Goal: Task Accomplishment & Management: Use online tool/utility

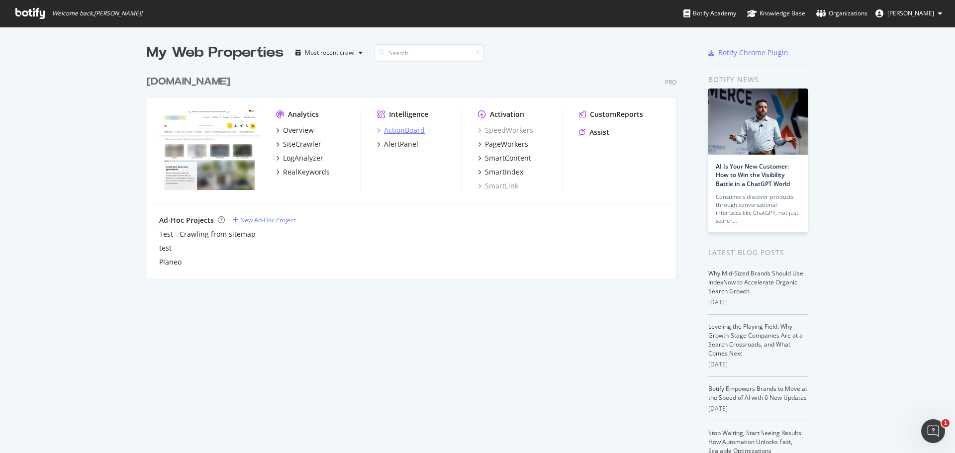
click at [401, 133] on div "ActionBoard" at bounding box center [404, 130] width 41 height 10
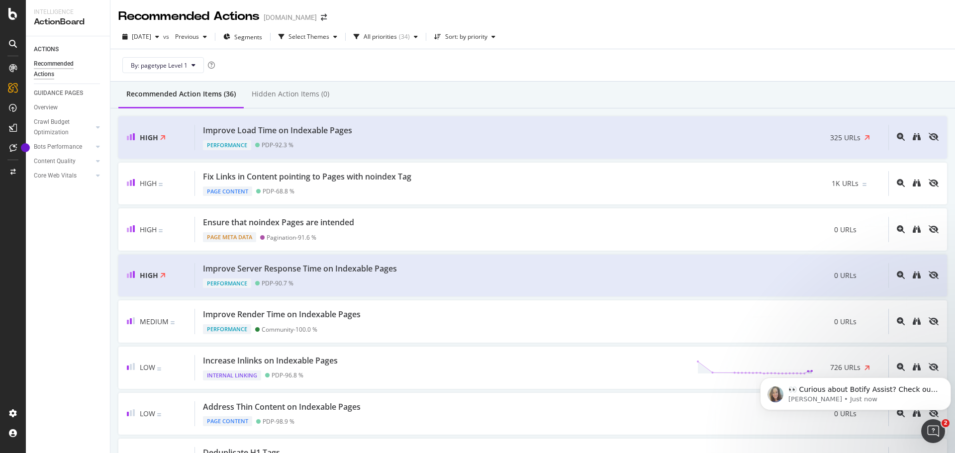
drag, startPoint x: 393, startPoint y: 178, endPoint x: 43, endPoint y: 316, distance: 376.8
click at [42, 316] on div "ACTIONS Recommended Actions GUIDANCE PAGES Overview Crawl Budget Optimization L…" at bounding box center [68, 244] width 84 height 417
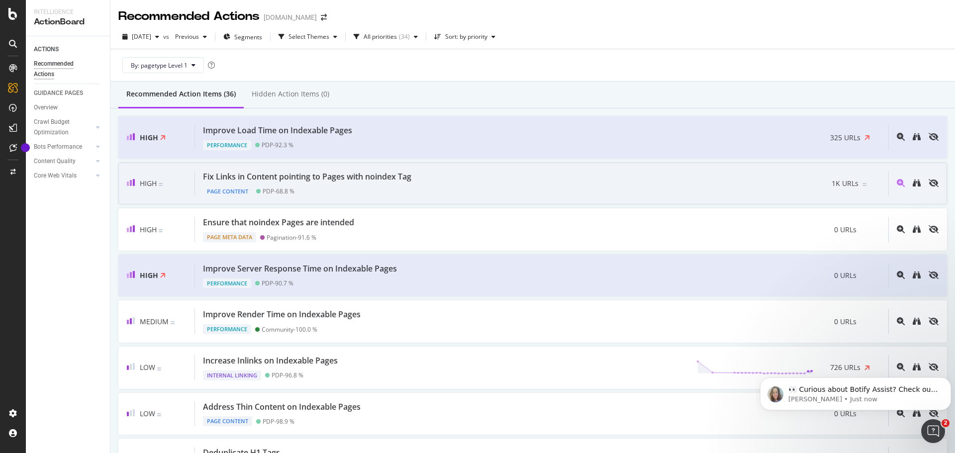
click at [361, 174] on div "Fix Links in Content pointing to Pages with noindex Tag" at bounding box center [307, 176] width 208 height 11
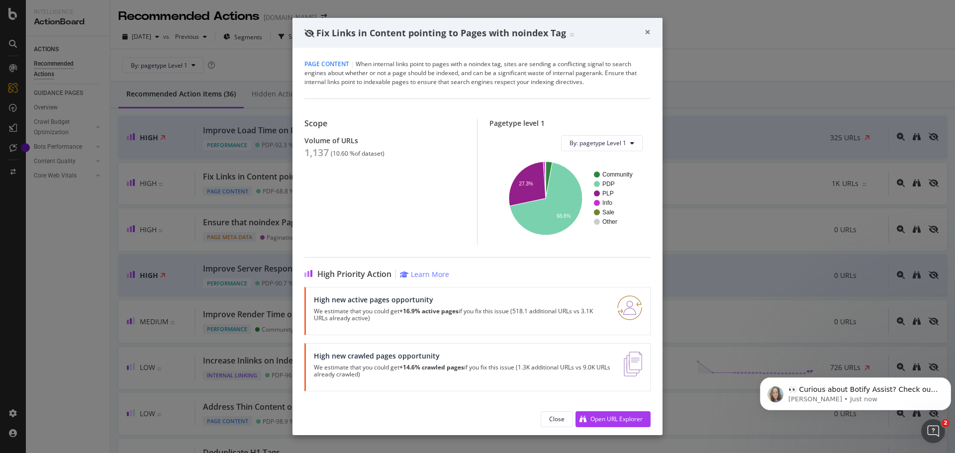
click at [648, 30] on span "×" at bounding box center [647, 32] width 6 height 14
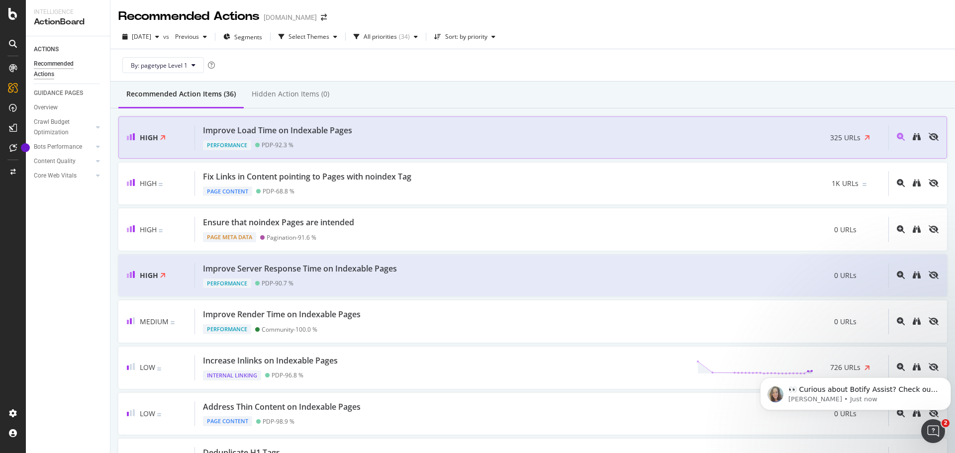
click at [432, 136] on div "Improve Load Time on Indexable Pages Performance PDP - 92.3 % 325 URLs" at bounding box center [541, 137] width 693 height 25
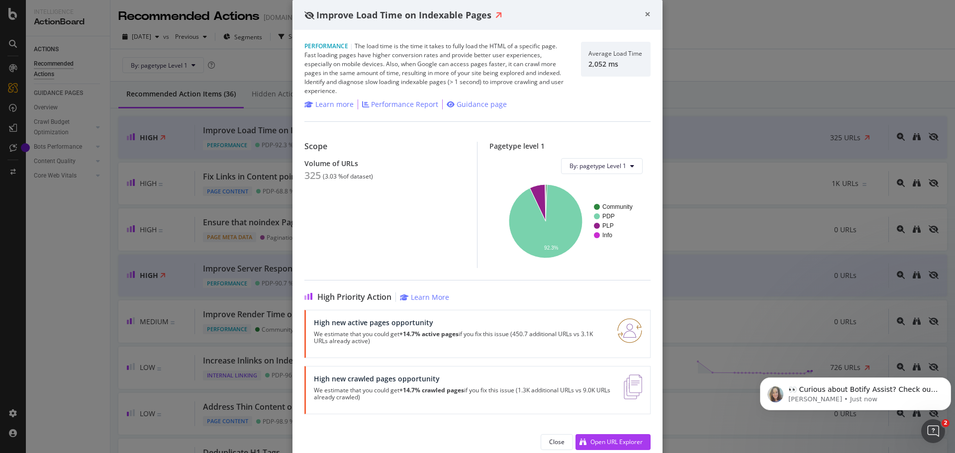
click at [644, 14] on span "×" at bounding box center [647, 14] width 6 height 14
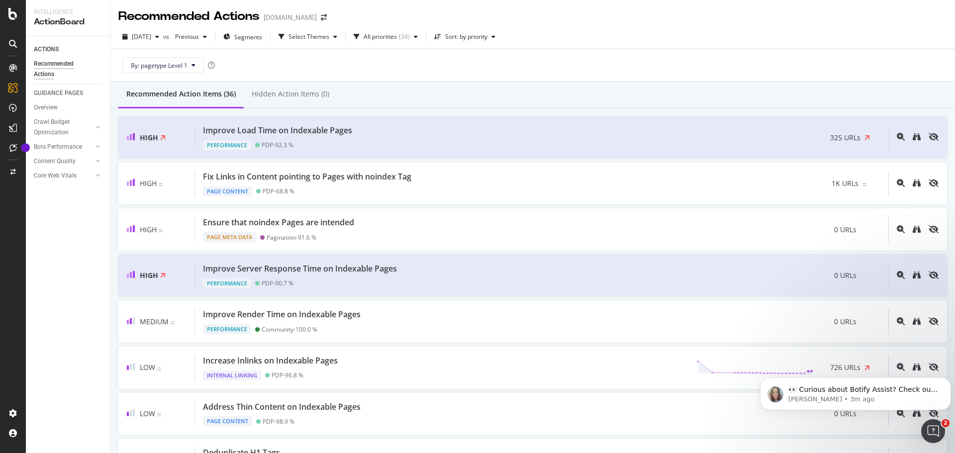
drag, startPoint x: 265, startPoint y: 91, endPoint x: 188, endPoint y: 91, distance: 76.6
click at [266, 91] on div "Hidden Action Items (0)" at bounding box center [291, 94] width 78 height 10
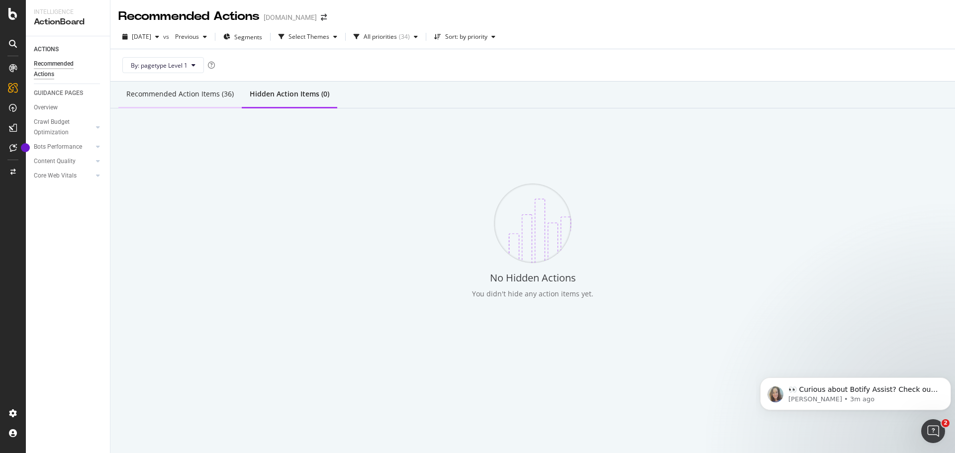
drag, startPoint x: 184, startPoint y: 91, endPoint x: 224, endPoint y: 99, distance: 40.6
click at [183, 91] on div "Recommended Action Items (36)" at bounding box center [179, 94] width 107 height 10
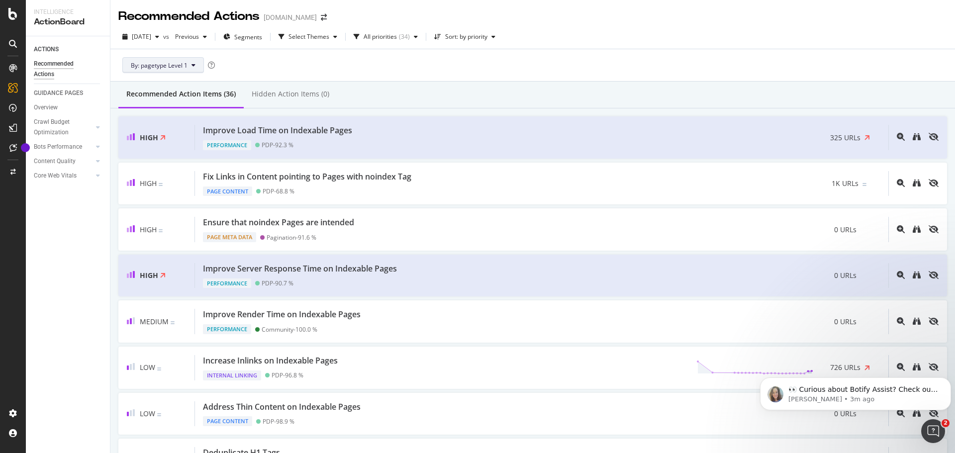
click at [186, 64] on span "By: pagetype Level 1" at bounding box center [159, 65] width 57 height 8
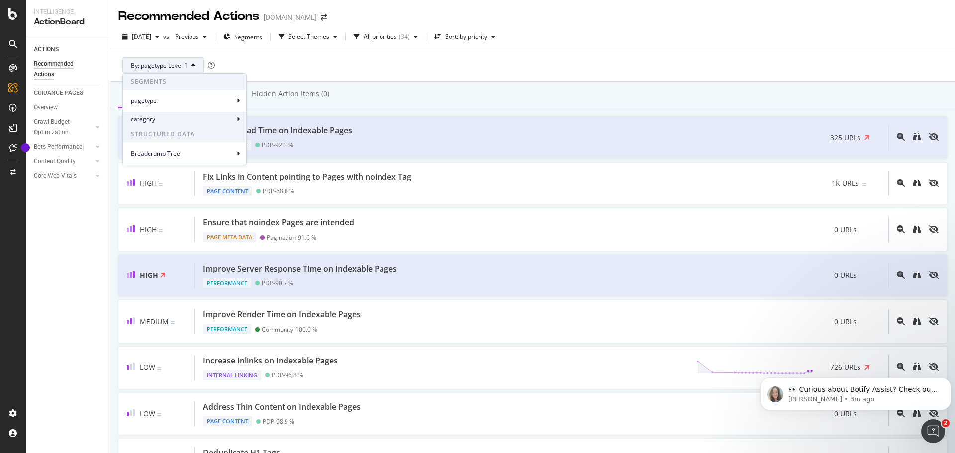
click at [189, 117] on span "category" at bounding box center [182, 119] width 103 height 9
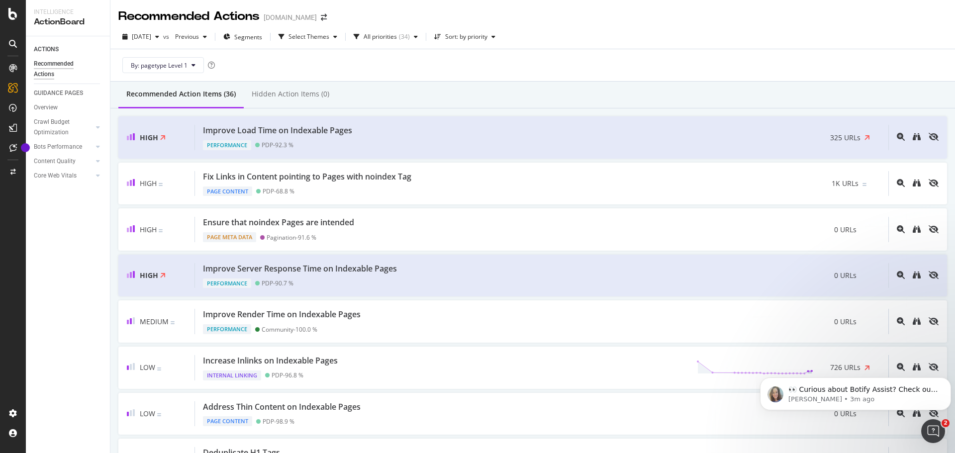
click at [400, 69] on div "By: pagetype Level 1" at bounding box center [532, 65] width 828 height 32
